Goal: Browse casually: Explore the website without a specific task or goal

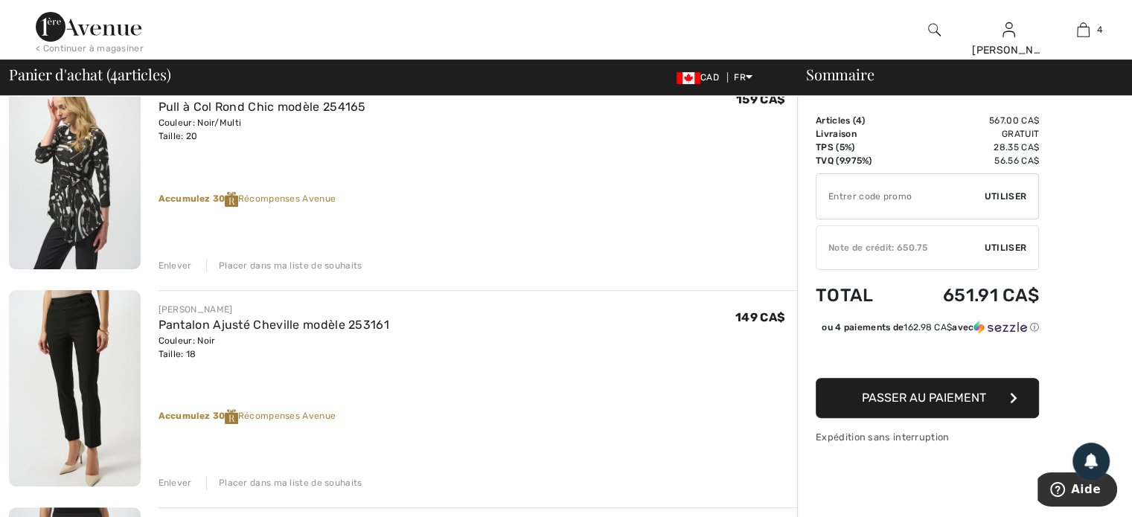
scroll to position [372, 0]
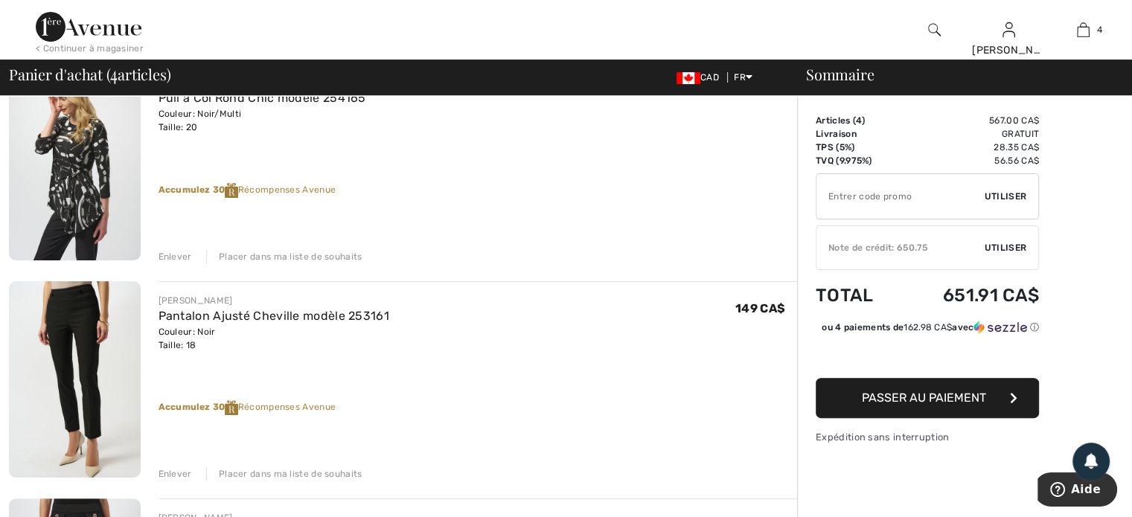
click at [176, 252] on div "Enlever" at bounding box center [175, 256] width 33 height 13
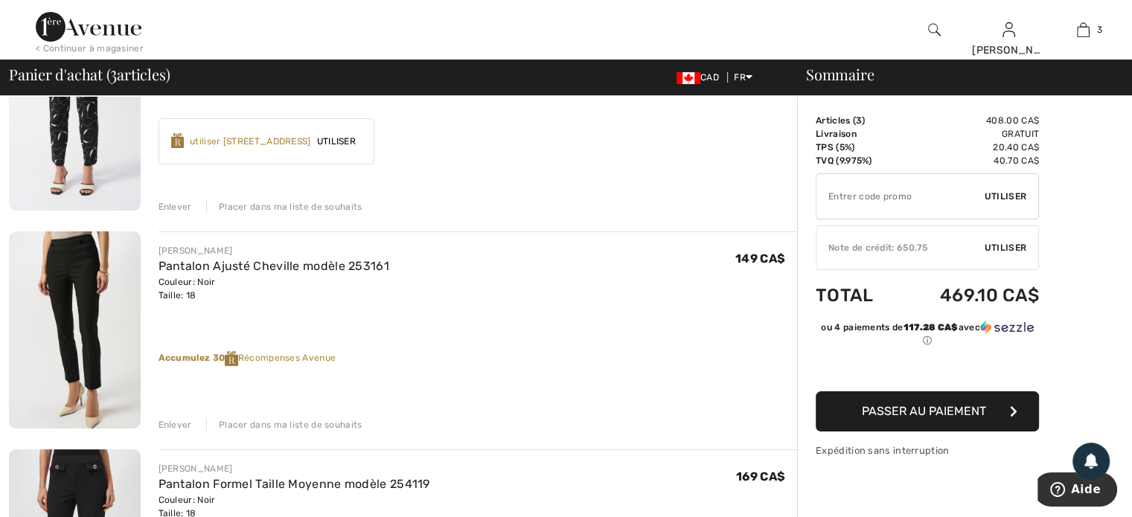
scroll to position [426, 0]
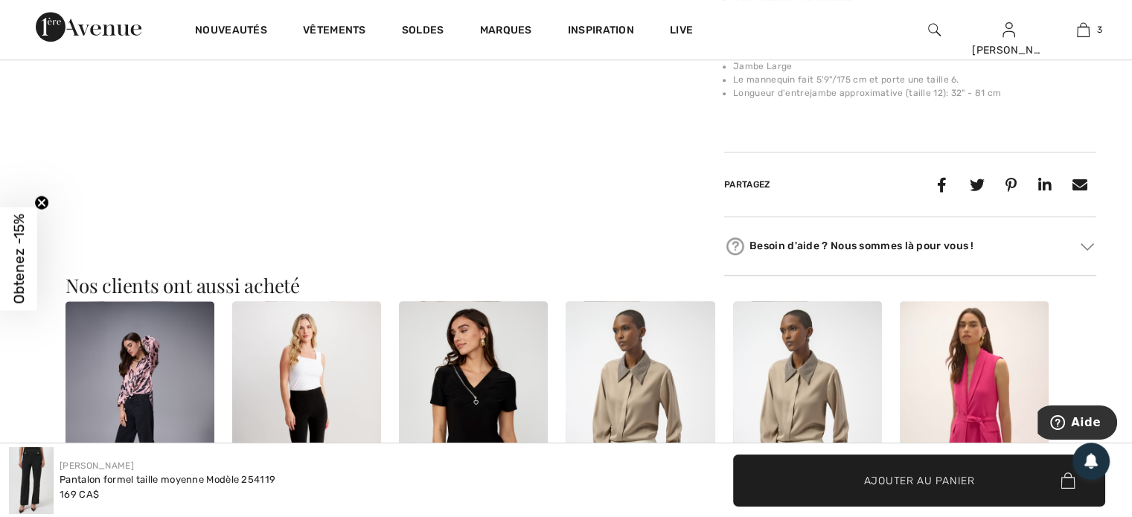
scroll to position [819, 0]
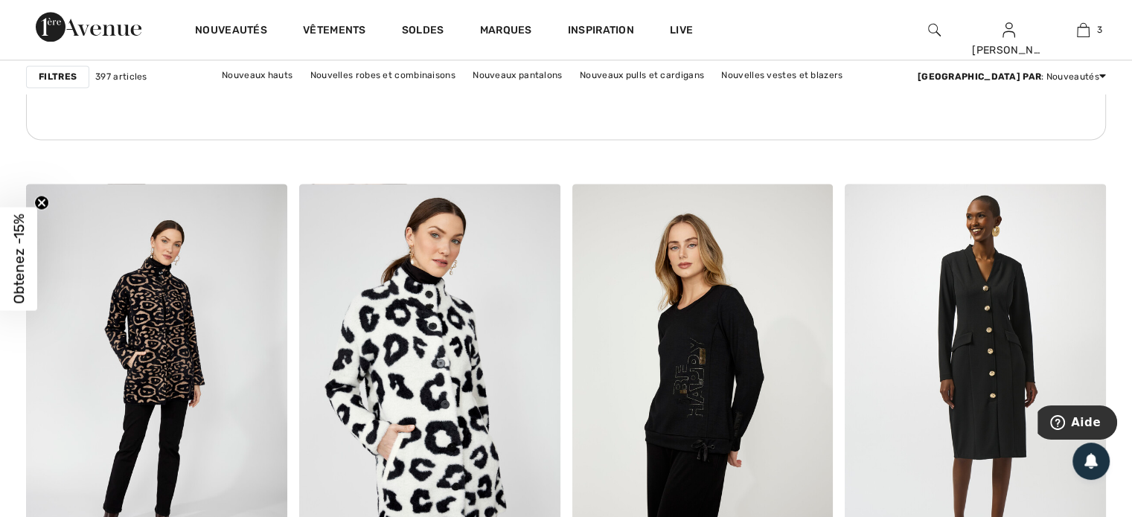
scroll to position [2159, 0]
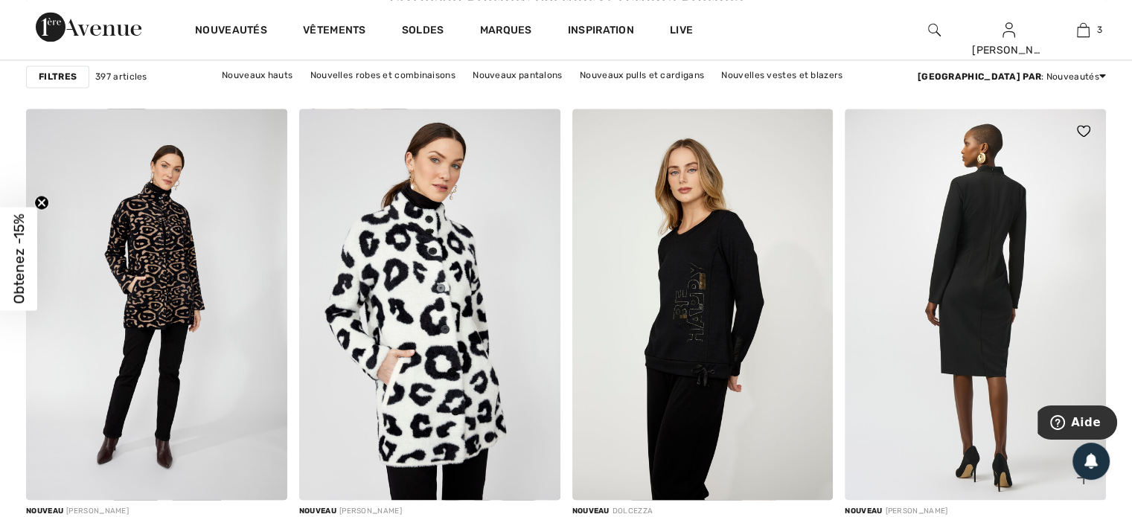
click at [999, 322] on img at bounding box center [975, 305] width 261 height 392
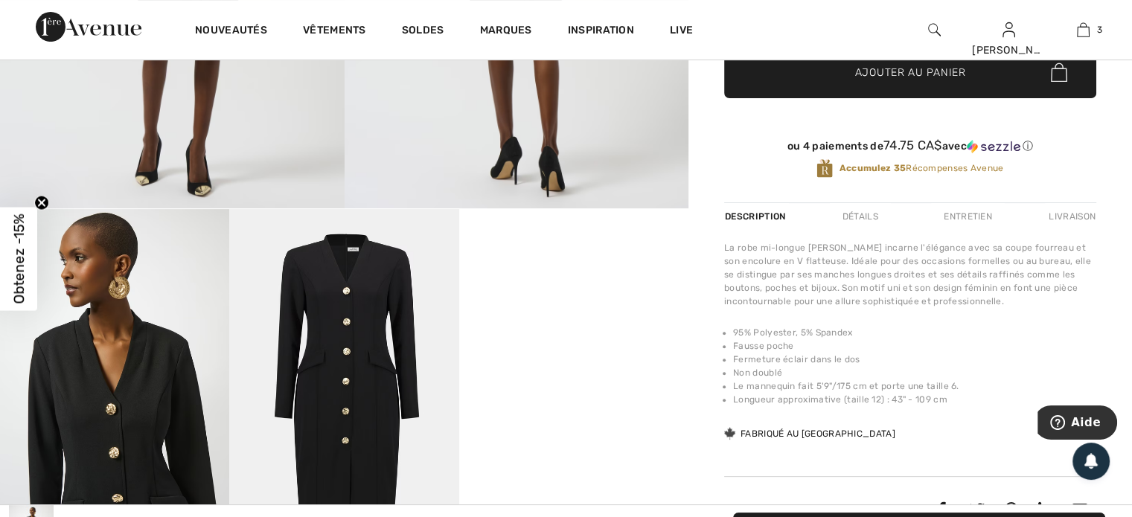
scroll to position [372, 0]
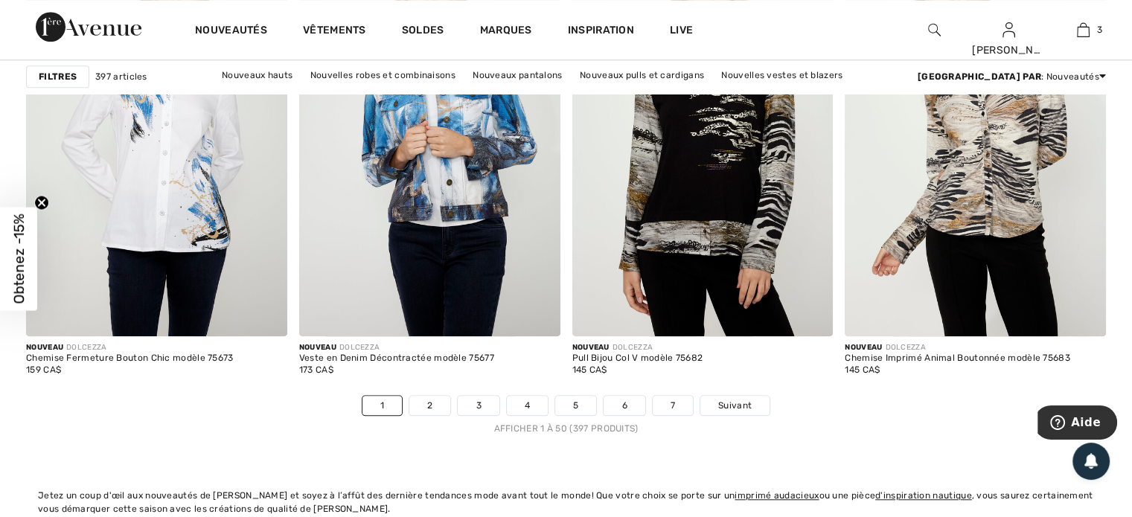
scroll to position [6923, 0]
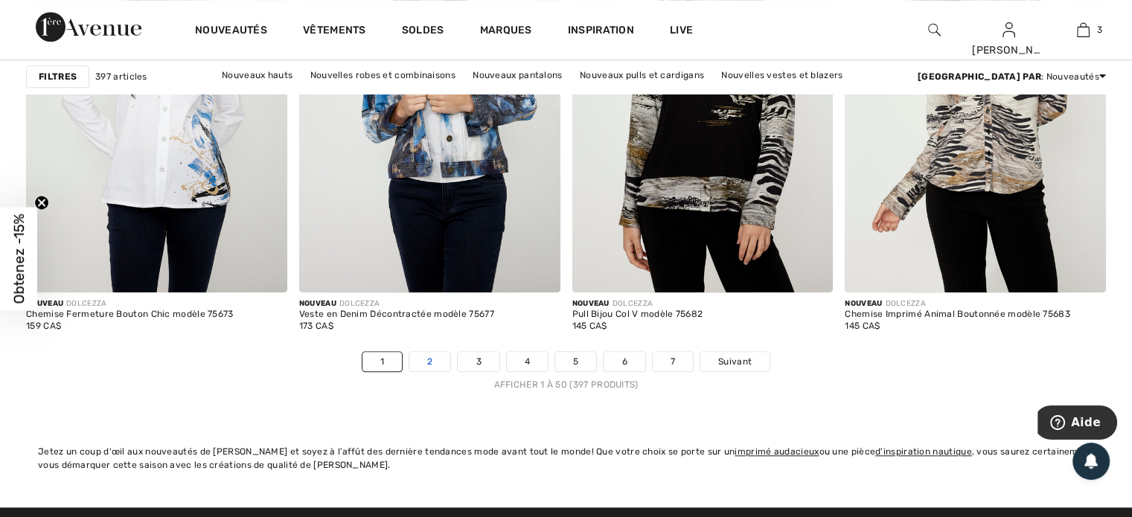
click at [431, 354] on link "2" at bounding box center [429, 361] width 41 height 19
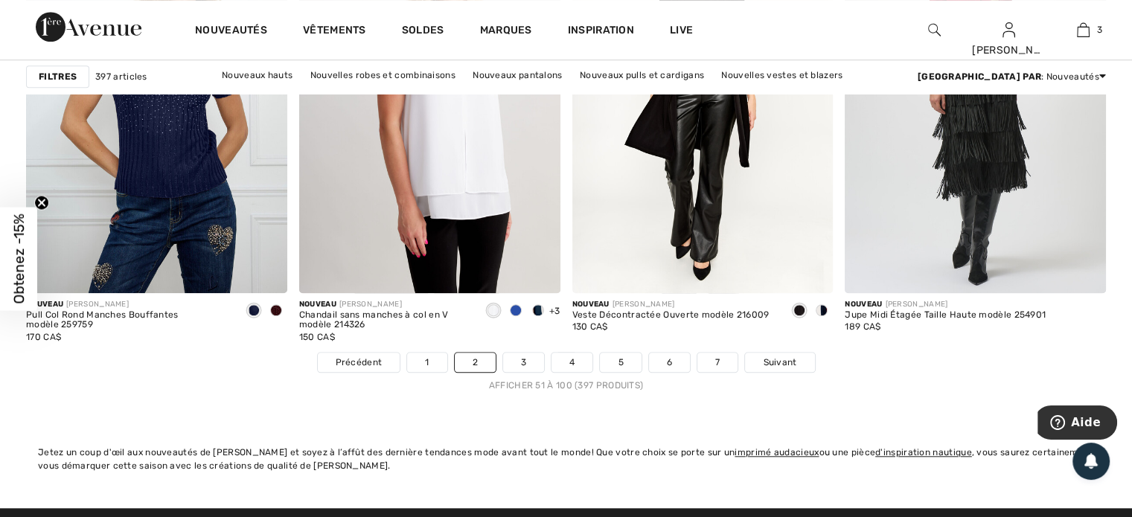
scroll to position [6923, 0]
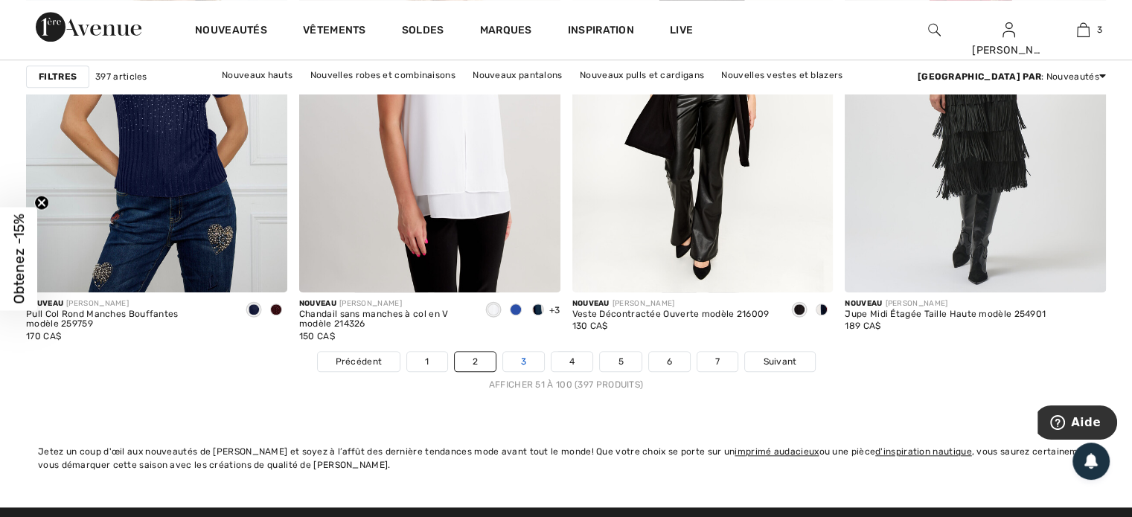
click at [525, 354] on link "3" at bounding box center [523, 361] width 41 height 19
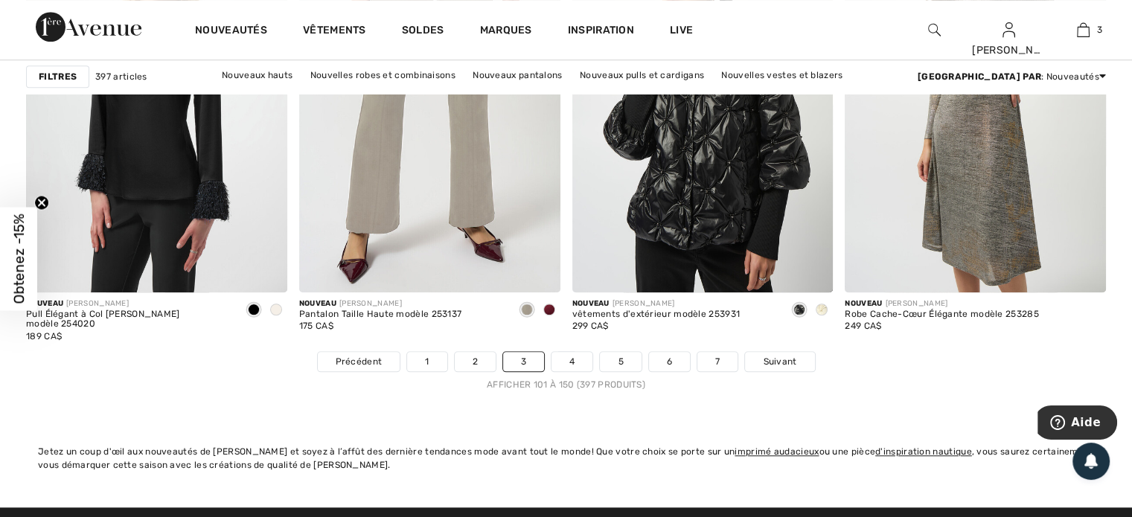
scroll to position [6923, 0]
click at [571, 352] on link "4" at bounding box center [572, 361] width 41 height 19
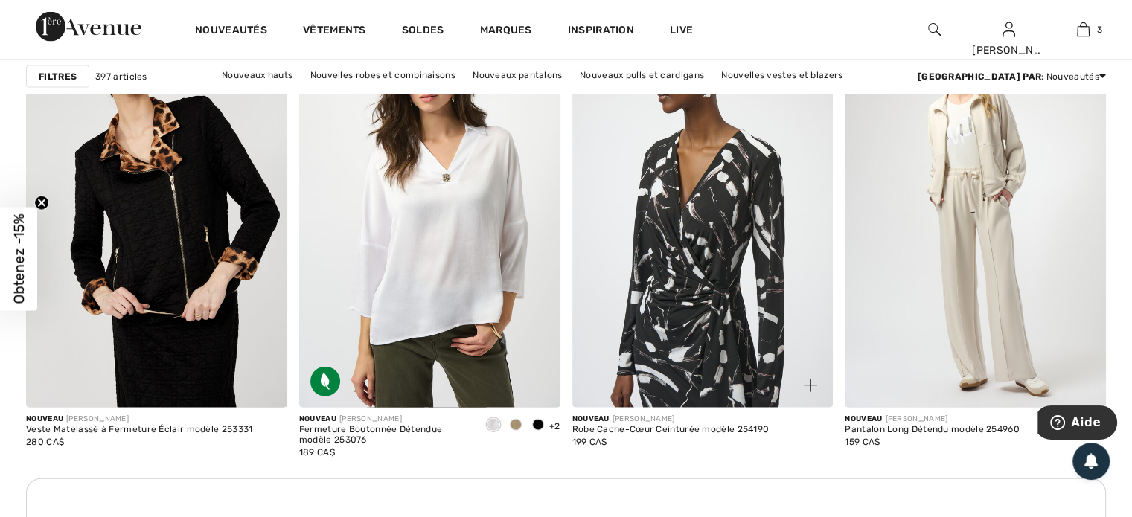
scroll to position [3350, 0]
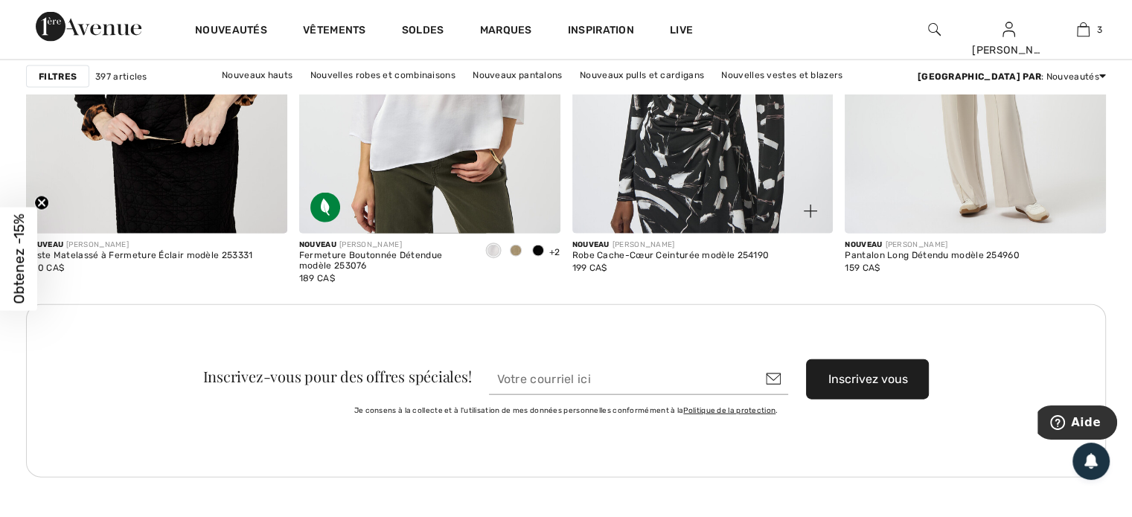
click at [719, 192] on img at bounding box center [702, 38] width 261 height 392
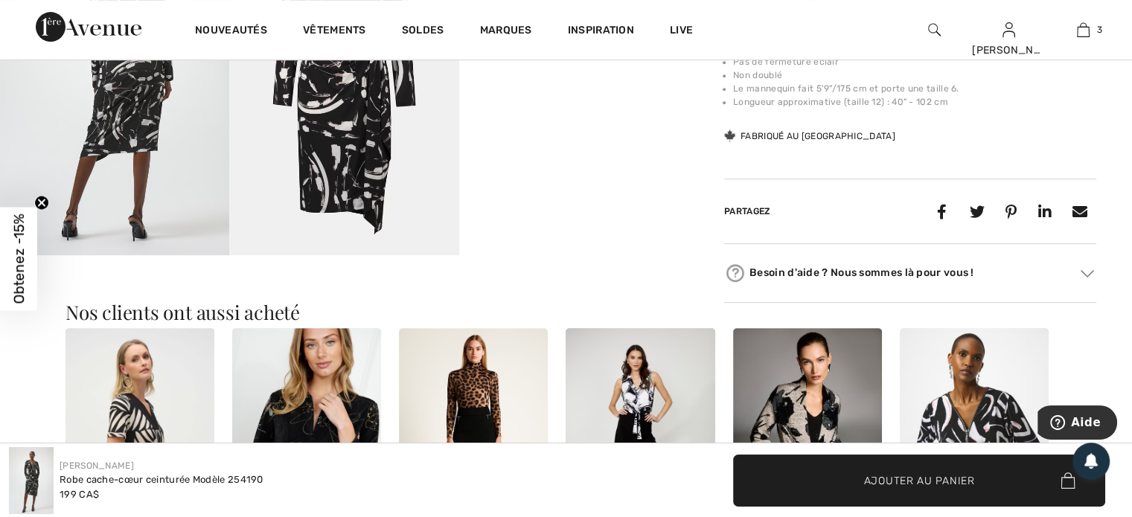
scroll to position [521, 0]
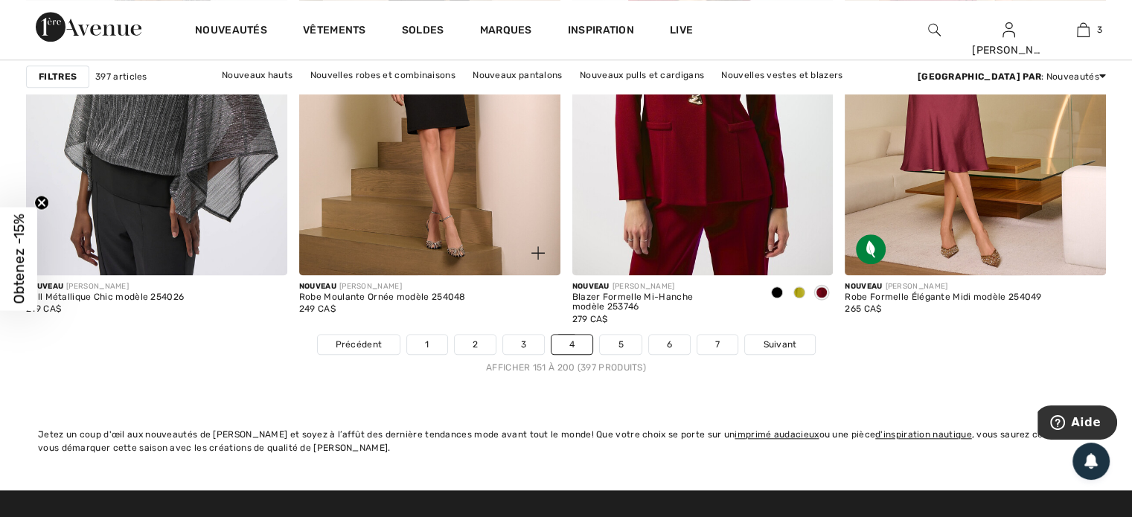
scroll to position [6923, 0]
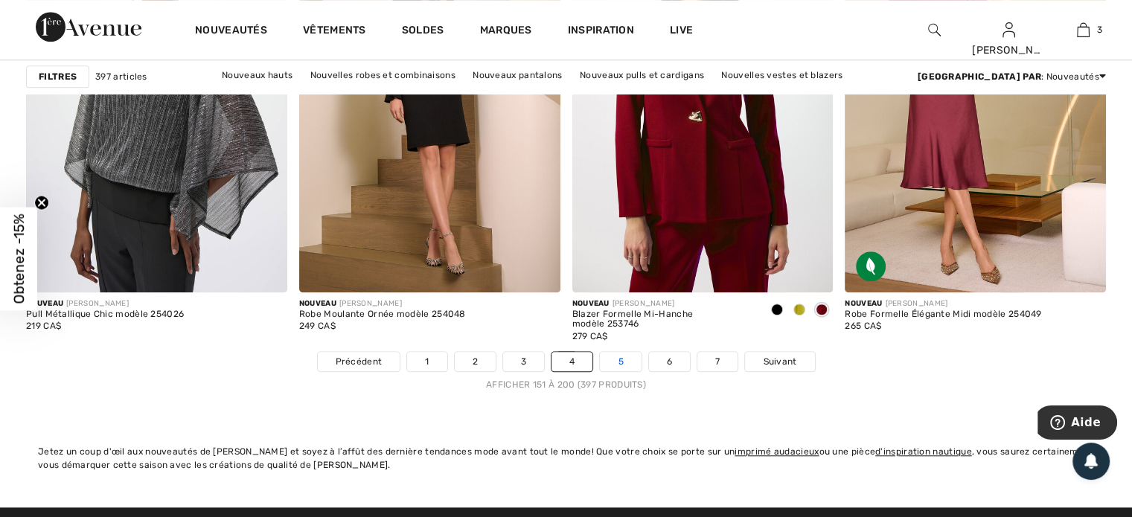
click at [622, 355] on link "5" at bounding box center [620, 361] width 41 height 19
click at [618, 357] on link "5" at bounding box center [620, 361] width 41 height 19
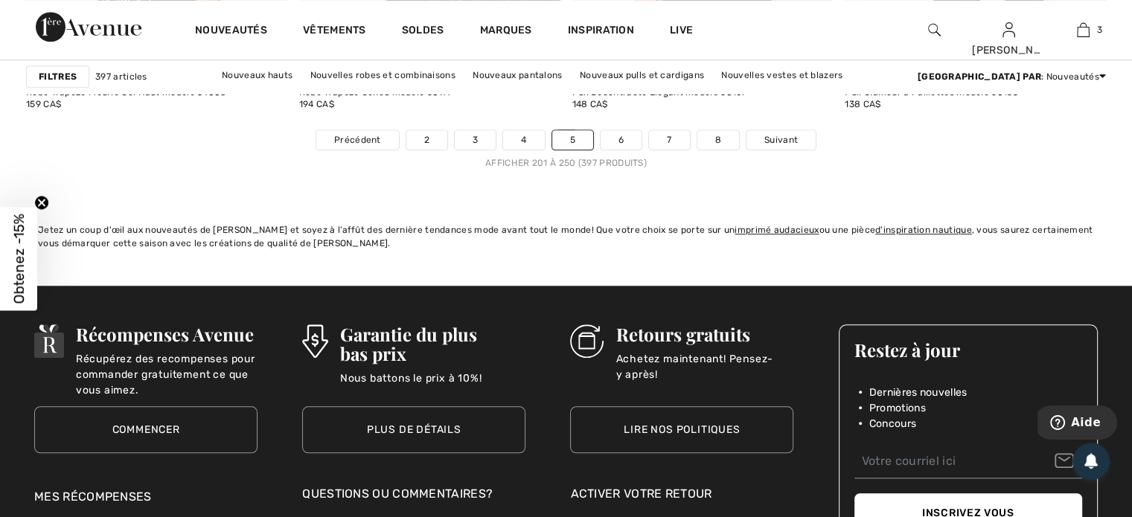
scroll to position [7146, 0]
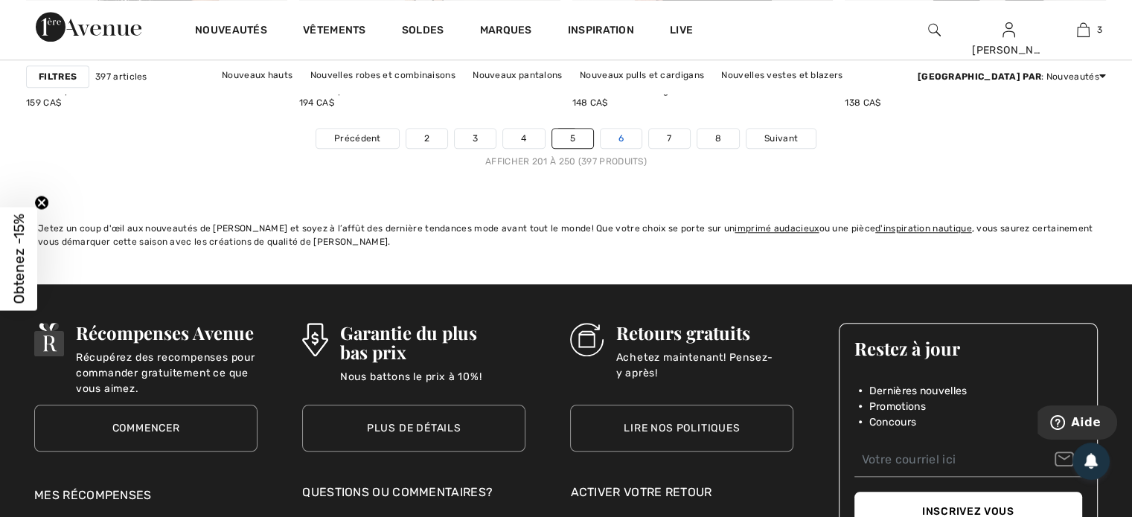
click at [619, 133] on link "6" at bounding box center [621, 138] width 41 height 19
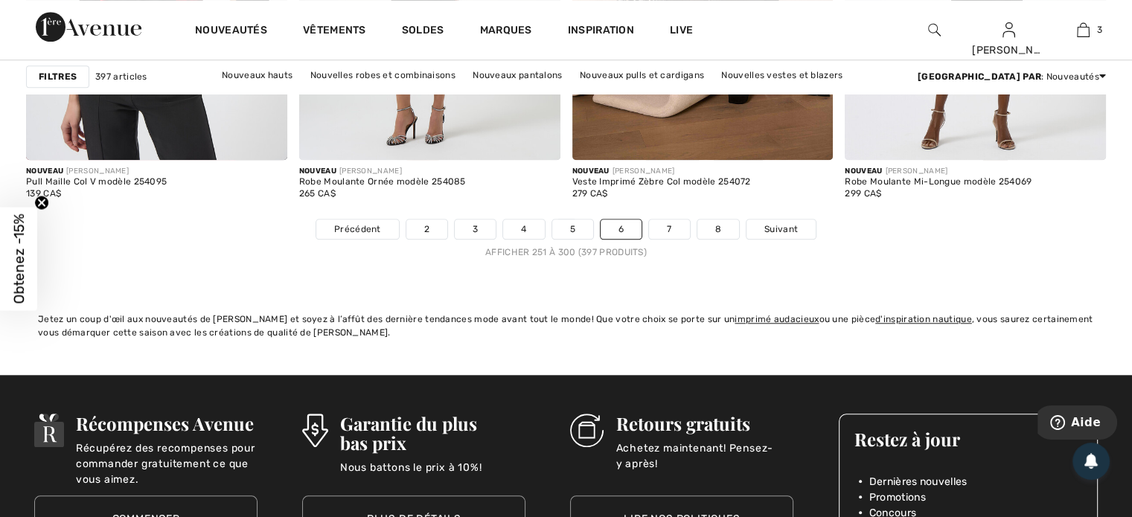
scroll to position [7146, 0]
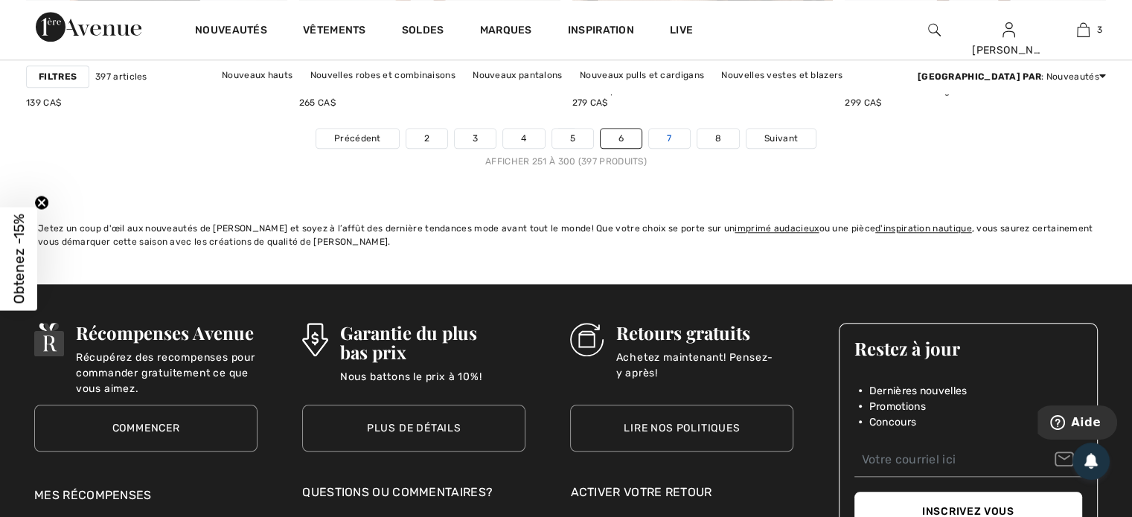
click at [667, 132] on link "7" at bounding box center [669, 138] width 40 height 19
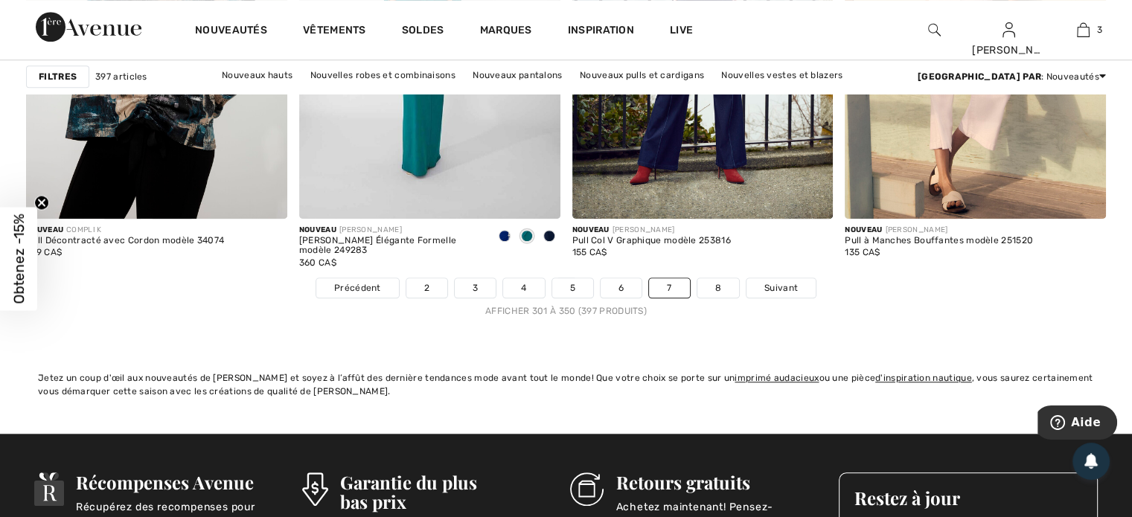
scroll to position [6997, 0]
click at [715, 279] on link "8" at bounding box center [719, 287] width 42 height 19
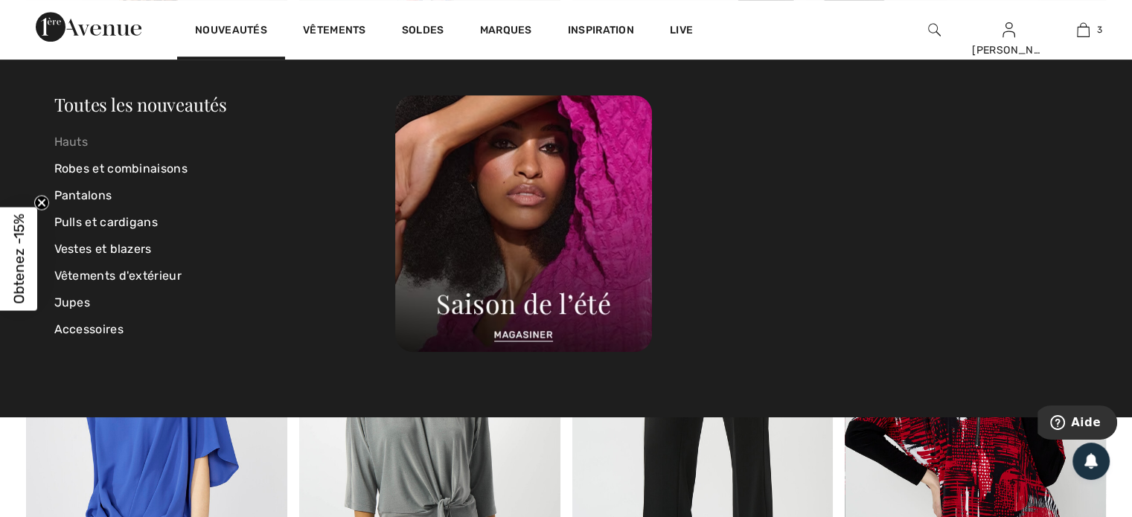
scroll to position [819, 0]
